Goal: Information Seeking & Learning: Learn about a topic

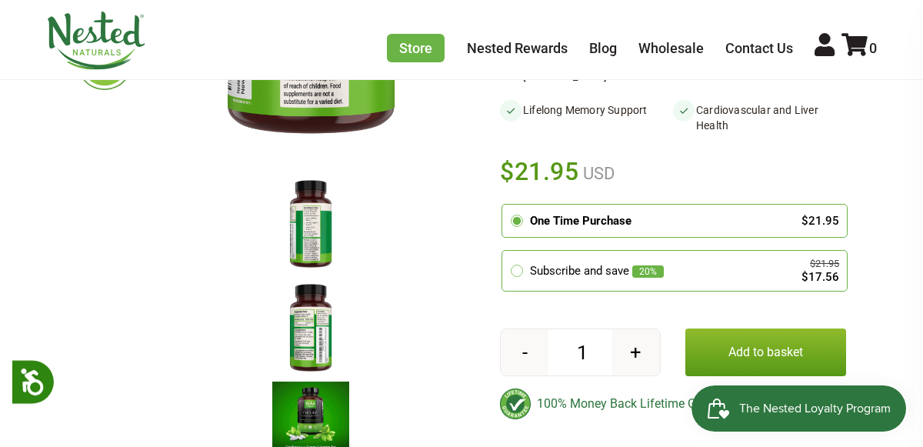
scroll to position [422, 0]
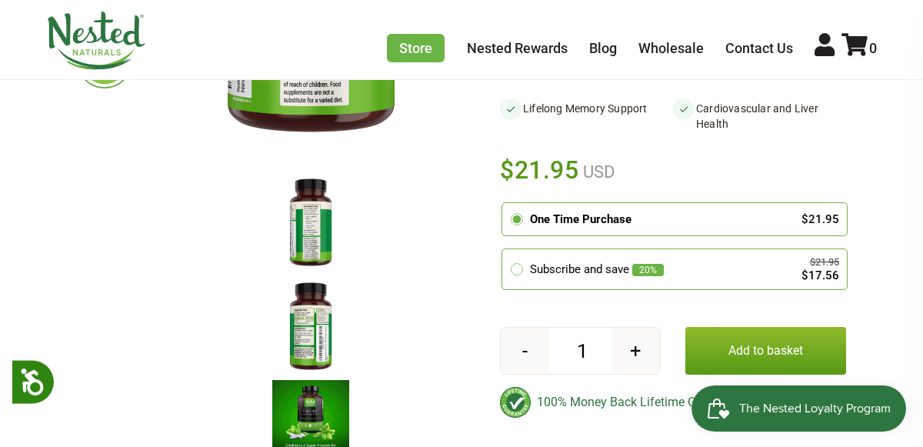
click at [323, 203] on img at bounding box center [310, 223] width 77 height 100
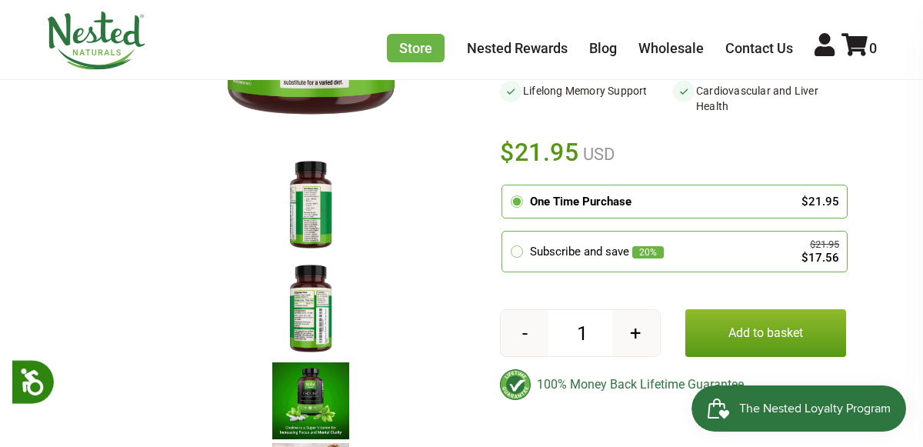
scroll to position [443, 0]
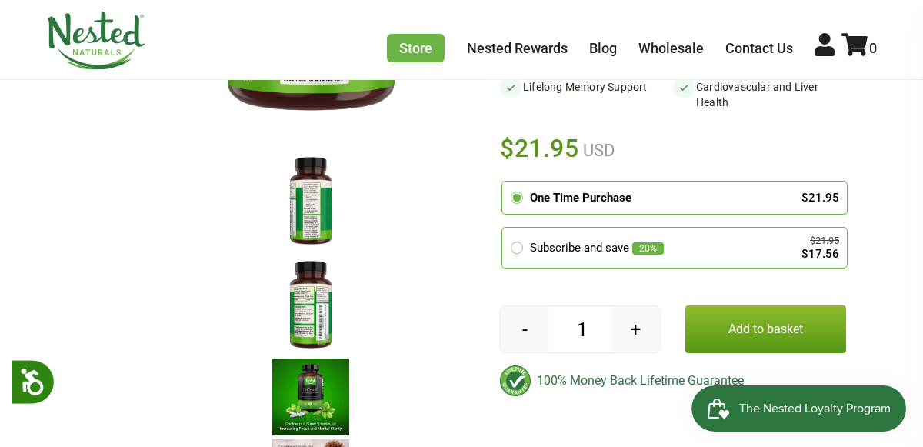
click at [310, 314] on img at bounding box center [310, 305] width 77 height 100
click at [315, 288] on img at bounding box center [310, 305] width 77 height 100
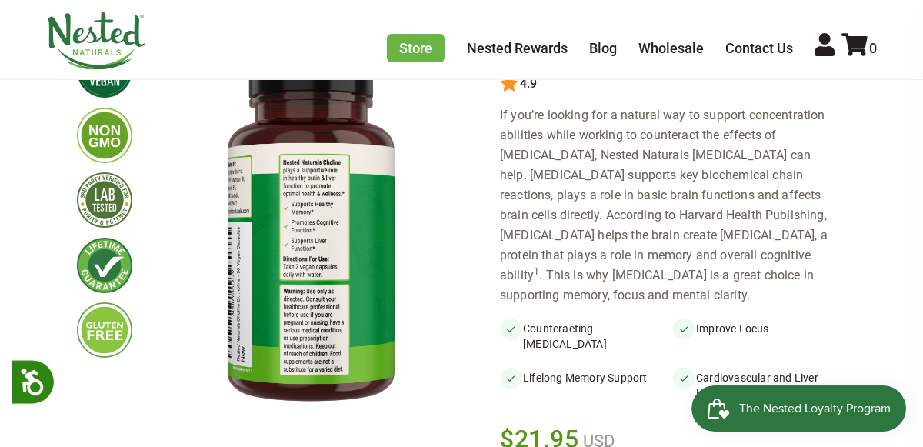
scroll to position [155, 0]
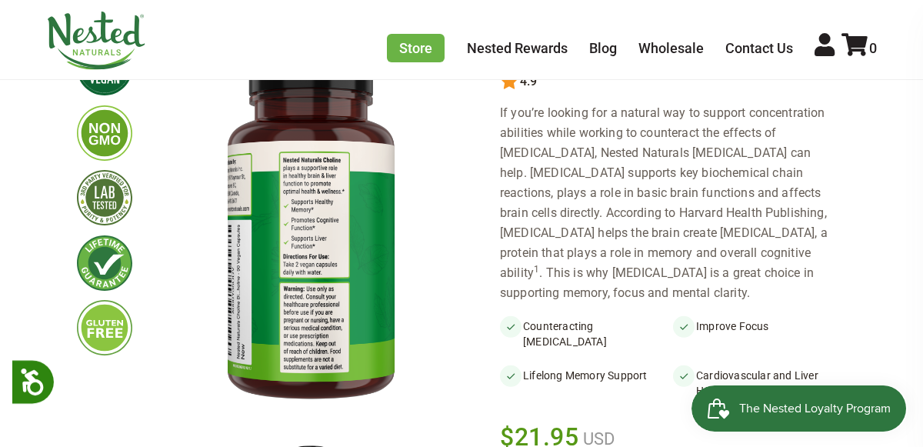
click at [239, 262] on img at bounding box center [311, 228] width 308 height 400
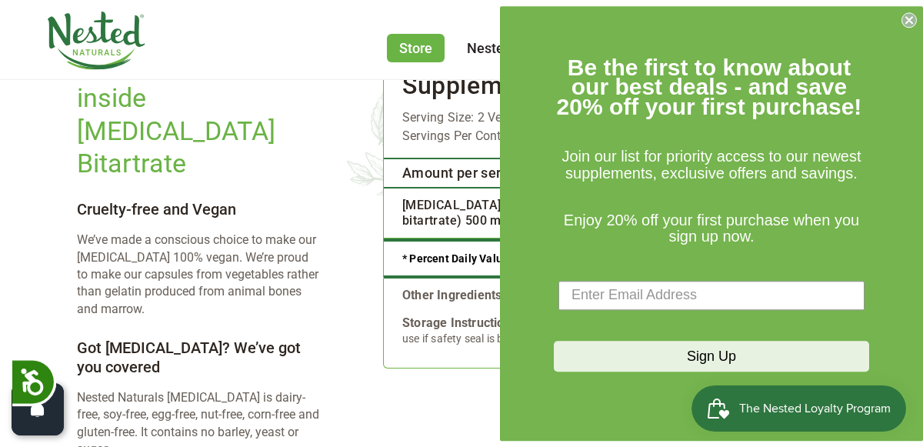
scroll to position [2201, 0]
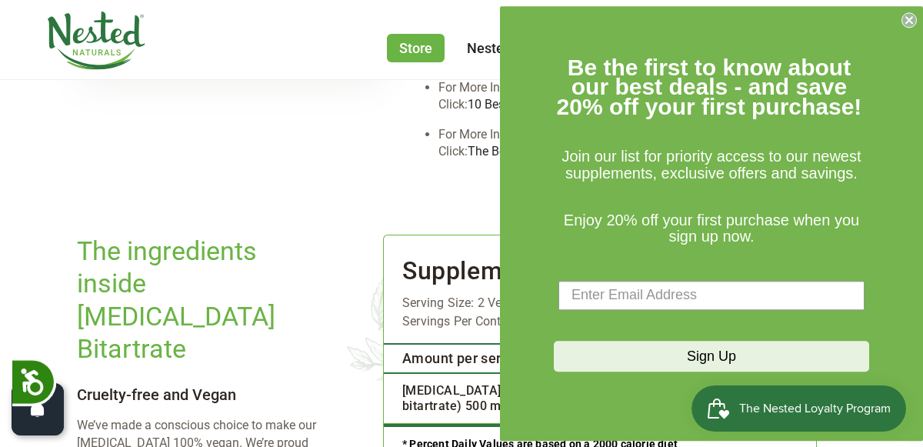
click at [907, 22] on circle "Close dialog" at bounding box center [910, 19] width 15 height 15
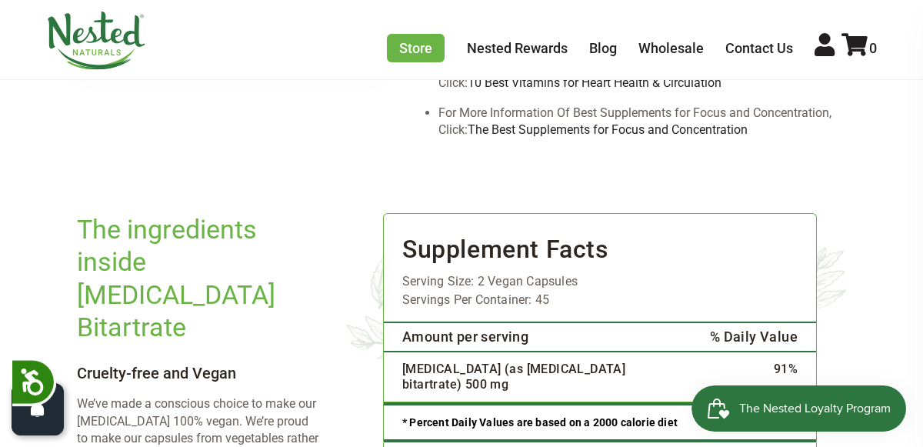
scroll to position [2227, 0]
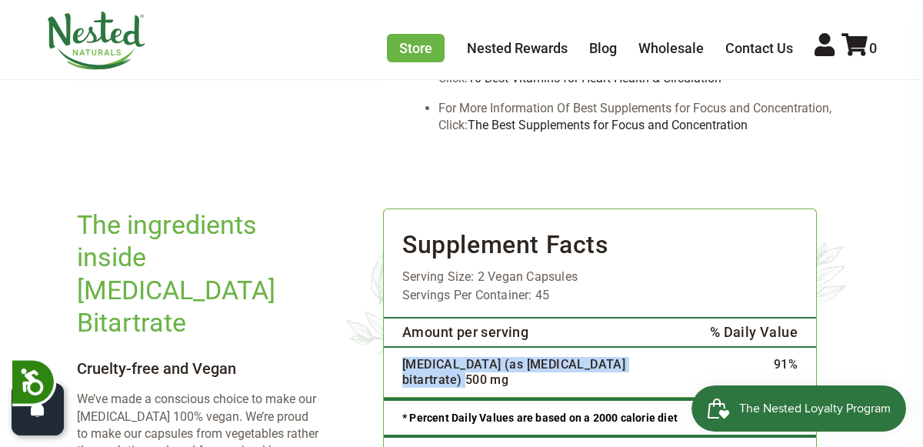
drag, startPoint x: 403, startPoint y: 275, endPoint x: 635, endPoint y: 285, distance: 231.8
click at [635, 347] on td "[MEDICAL_DATA] (as [MEDICAL_DATA] bitartrate) 500 mg" at bounding box center [538, 372] width 308 height 51
copy td "[MEDICAL_DATA] (as [MEDICAL_DATA] bitartrate) 500 mg"
drag, startPoint x: 508, startPoint y: 352, endPoint x: 656, endPoint y: 349, distance: 148.6
click at [656, 446] on div "Other Ingredients: Plant Cellulose and L-Leucine" at bounding box center [600, 454] width 396 height 15
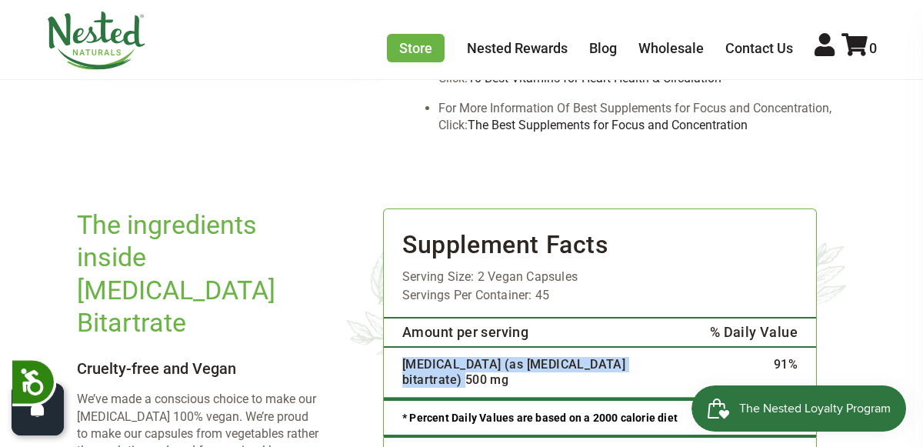
copy div "Plant Cellulose and L-Leucine"
